Goal: Information Seeking & Learning: Learn about a topic

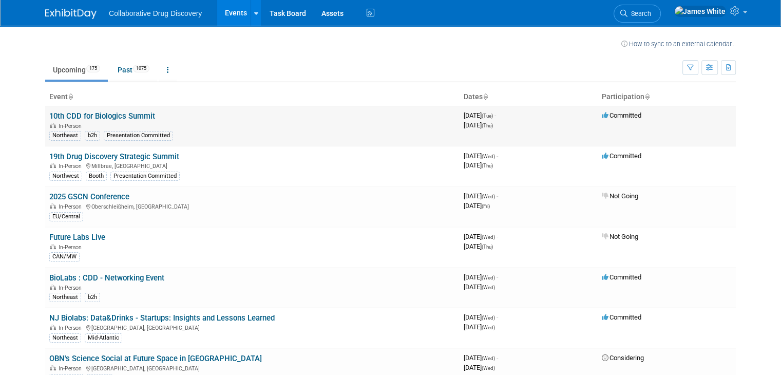
click at [120, 119] on link "10th CDD for Biologics Summit" at bounding box center [102, 115] width 106 height 9
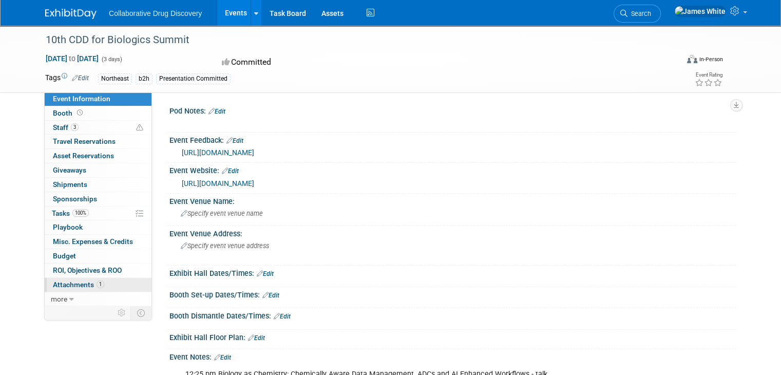
click at [96, 284] on span "1" at bounding box center [100, 284] width 8 height 8
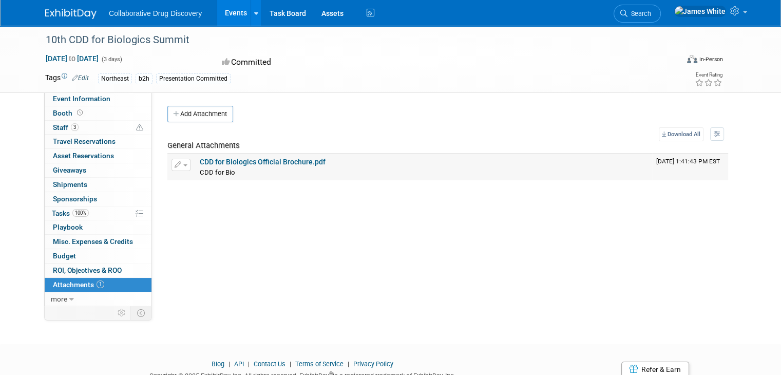
click at [290, 161] on link "CDD for Biologics Official Brochure.pdf" at bounding box center [263, 162] width 126 height 8
click at [70, 257] on link "Budget" at bounding box center [98, 256] width 107 height 14
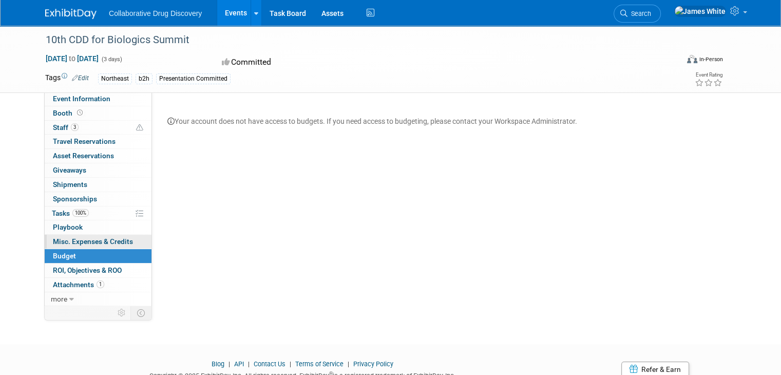
click at [71, 240] on span "Misc. Expenses & Credits 0" at bounding box center [93, 241] width 80 height 8
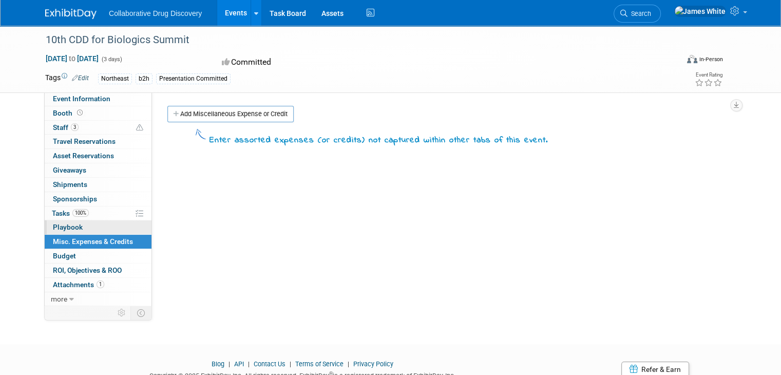
click at [67, 227] on span "Playbook 0" at bounding box center [68, 227] width 30 height 8
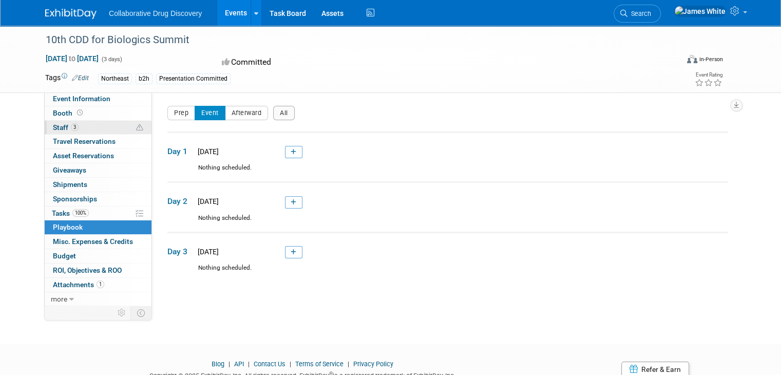
click at [101, 130] on link "3 Staff 3" at bounding box center [98, 128] width 107 height 14
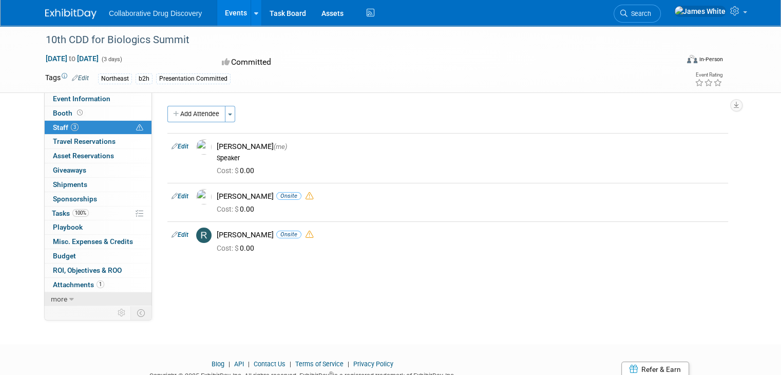
click at [60, 298] on link "more" at bounding box center [98, 299] width 107 height 14
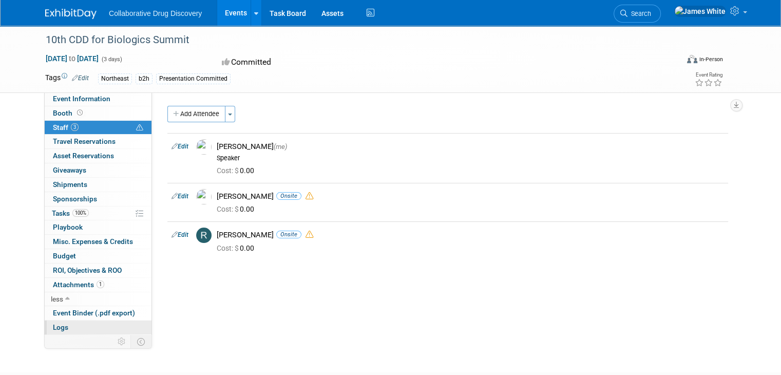
click at [57, 328] on span "Logs" at bounding box center [60, 327] width 15 height 8
